Goal: Task Accomplishment & Management: Manage account settings

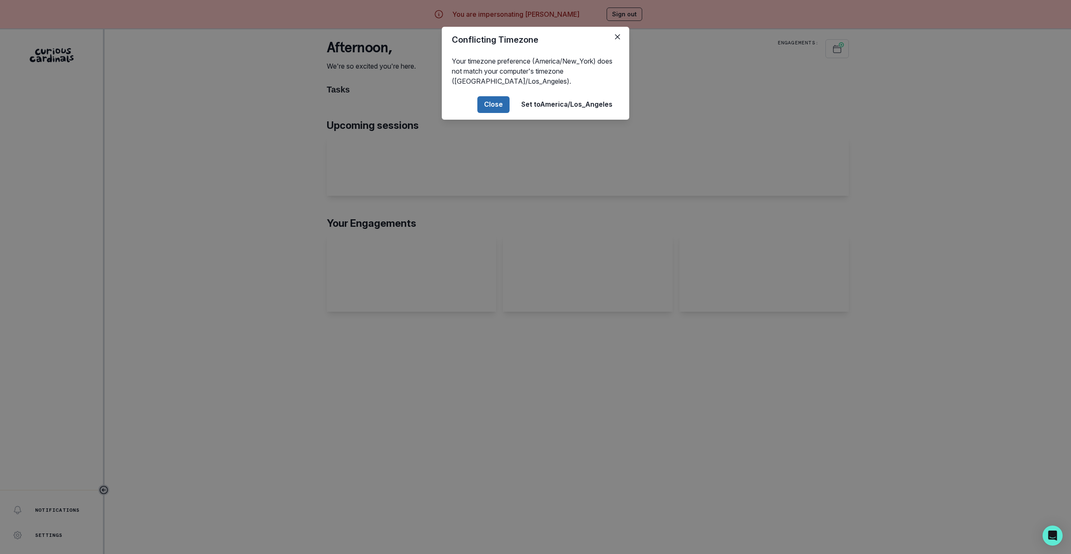
click at [496, 107] on button "Close" at bounding box center [493, 104] width 32 height 17
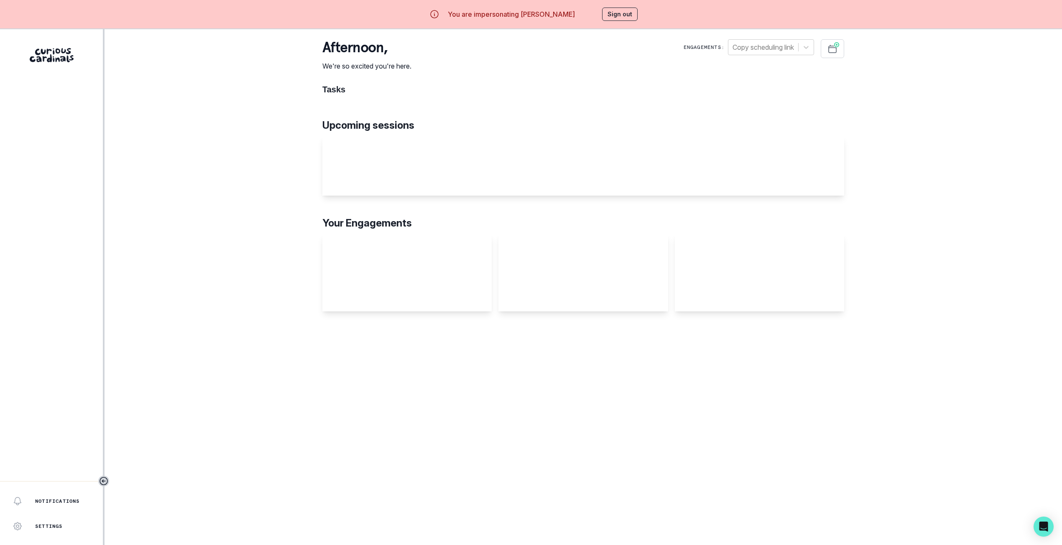
click at [173, 128] on div "Notifications Settings Sign Out Notifications Loading your notifications... Not…" at bounding box center [531, 301] width 1062 height 545
click at [79, 125] on div "Students" at bounding box center [58, 129] width 90 height 10
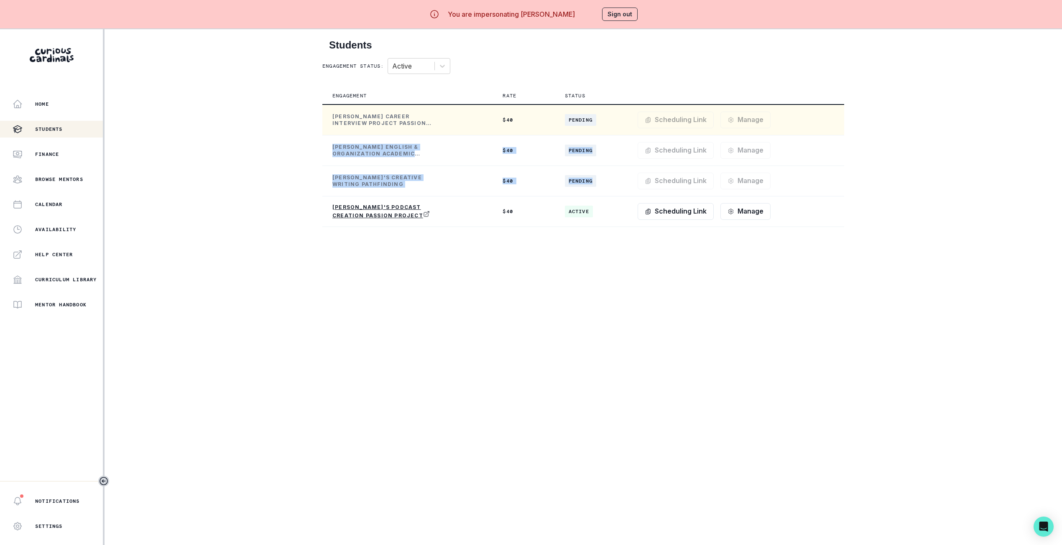
click at [725, 119] on tbody "[PERSON_NAME] Career Interview Project Passion Project $ 40 Pending Scheduling …" at bounding box center [583, 166] width 522 height 123
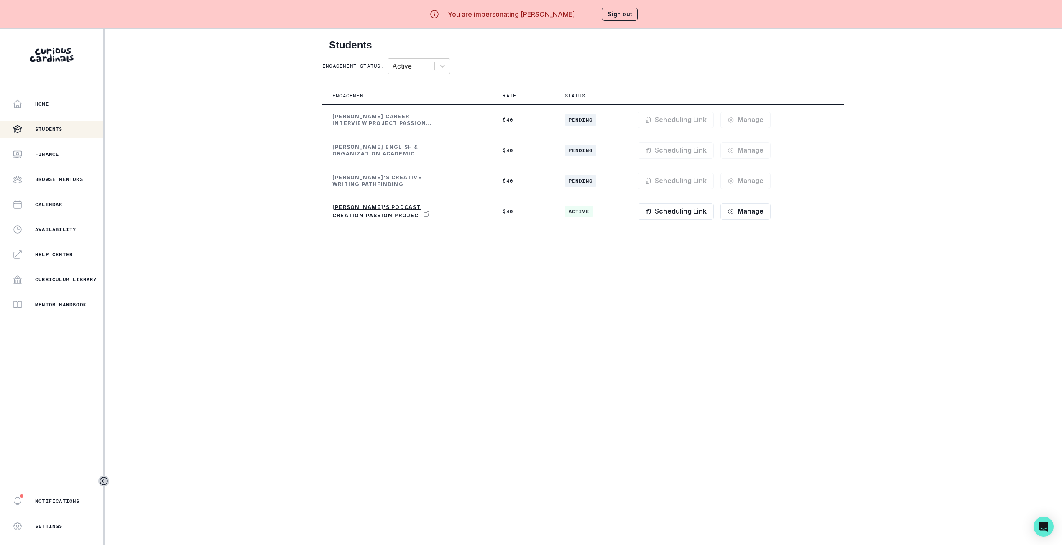
drag, startPoint x: 258, startPoint y: 90, endPoint x: 294, endPoint y: 109, distance: 40.6
click at [258, 90] on div "Home Students Finance Browse Mentors Calendar Availability Help Center Curricul…" at bounding box center [531, 301] width 1062 height 545
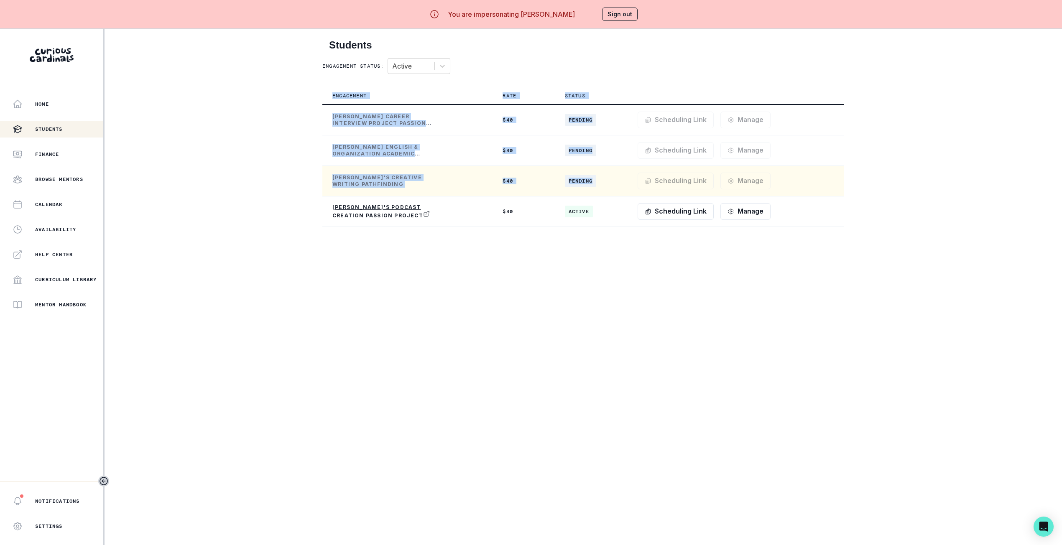
drag, startPoint x: 294, startPoint y: 98, endPoint x: 832, endPoint y: 182, distance: 545.2
click at [832, 182] on div "Home Students Finance Browse Mentors Calendar Availability Help Center Curricul…" at bounding box center [531, 301] width 1062 height 545
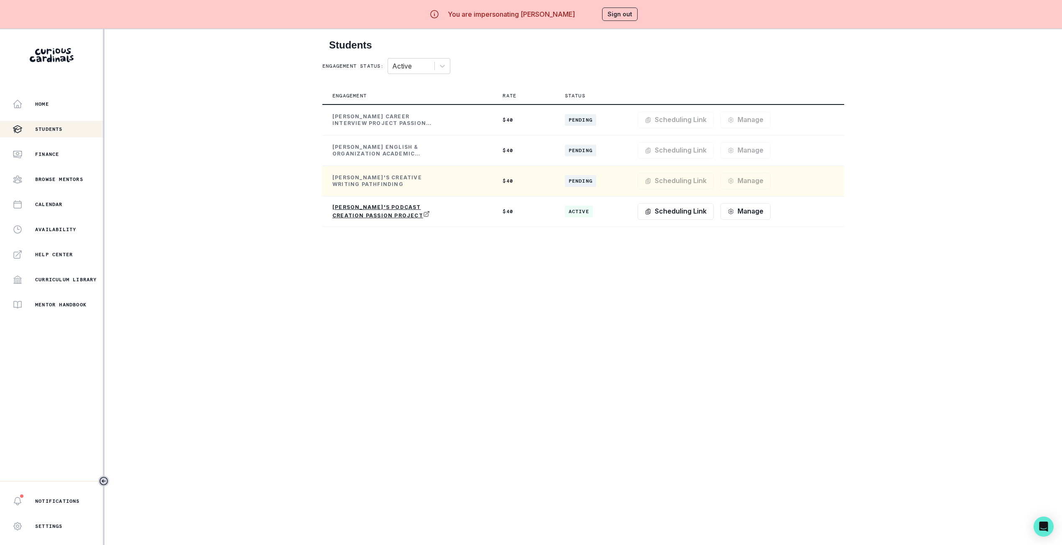
drag, startPoint x: 832, startPoint y: 182, endPoint x: 817, endPoint y: 174, distance: 17.0
click at [832, 182] on div "Scheduling Link Manage Request Engagement Pause Request Engagement End Request …" at bounding box center [736, 181] width 197 height 17
